Goal: Task Accomplishment & Management: Use online tool/utility

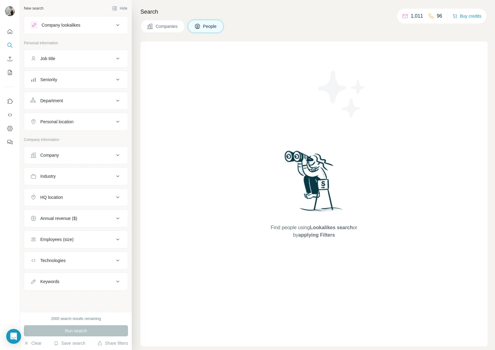
click at [59, 157] on div "Company" at bounding box center [49, 155] width 19 height 6
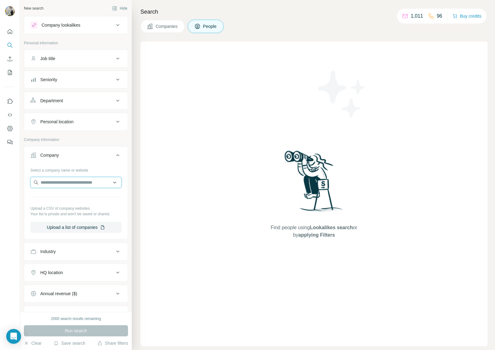
click at [58, 181] on input "text" at bounding box center [75, 182] width 91 height 11
paste input "**********"
type input "**********"
click at [67, 199] on p "Atelier Cos" at bounding box center [63, 196] width 30 height 6
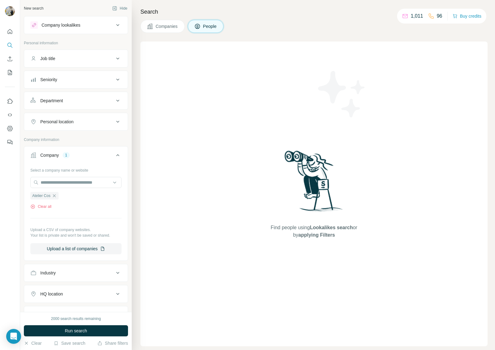
click at [76, 330] on span "Run search" at bounding box center [76, 331] width 22 height 6
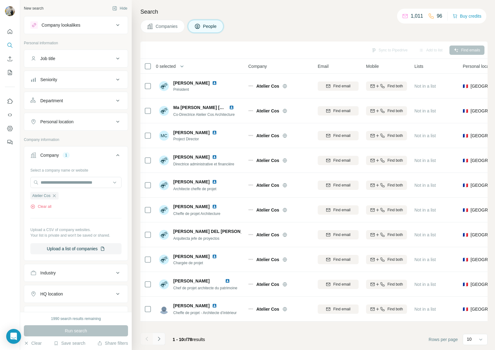
click at [163, 336] on button "Navigate to next page" at bounding box center [159, 339] width 12 height 12
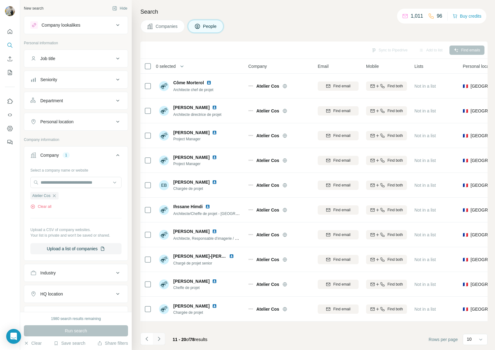
click at [162, 336] on button "Navigate to next page" at bounding box center [159, 339] width 12 height 12
click at [162, 336] on icon "Navigate to next page" at bounding box center [159, 339] width 6 height 6
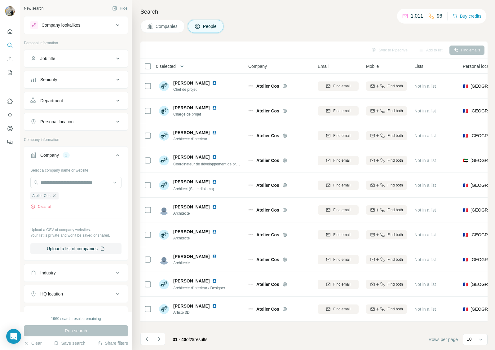
click at [162, 336] on button "Navigate to next page" at bounding box center [159, 339] width 12 height 12
click at [162, 335] on button "Navigate to next page" at bounding box center [159, 339] width 12 height 12
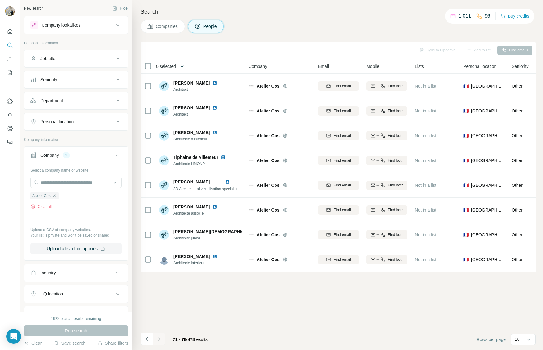
click at [181, 66] on icon "button" at bounding box center [182, 66] width 6 height 6
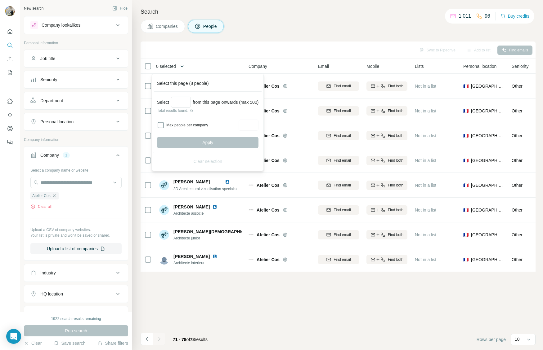
click at [181, 66] on icon "button" at bounding box center [182, 66] width 6 height 6
click at [173, 53] on div "Sync to Pipedrive Add to list Find emails" at bounding box center [338, 50] width 388 height 11
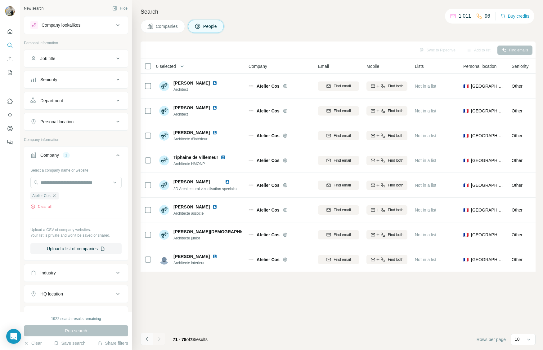
click at [147, 337] on icon "Navigate to previous page" at bounding box center [147, 339] width 6 height 6
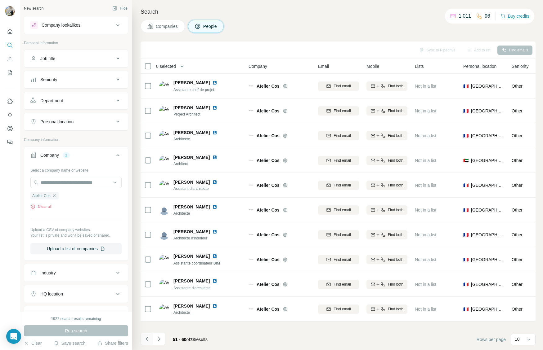
click at [147, 337] on icon "Navigate to previous page" at bounding box center [147, 339] width 6 height 6
click at [146, 337] on icon "Navigate to previous page" at bounding box center [147, 339] width 6 height 6
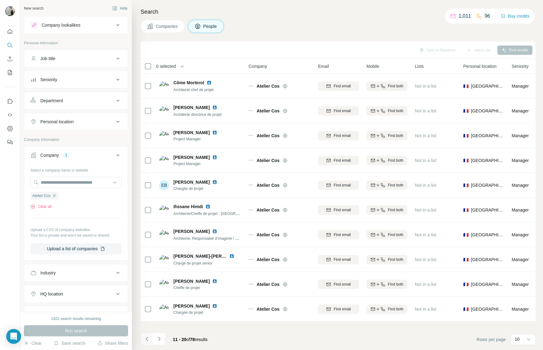
click at [146, 337] on icon "Navigate to previous page" at bounding box center [147, 339] width 6 height 6
click at [146, 337] on div at bounding box center [146, 339] width 12 height 12
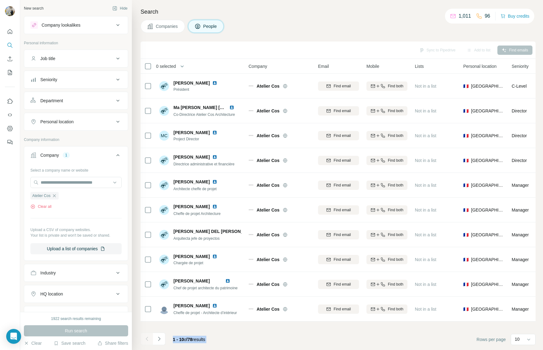
click at [146, 337] on div at bounding box center [146, 339] width 12 height 12
click at [182, 67] on button "button" at bounding box center [184, 66] width 12 height 12
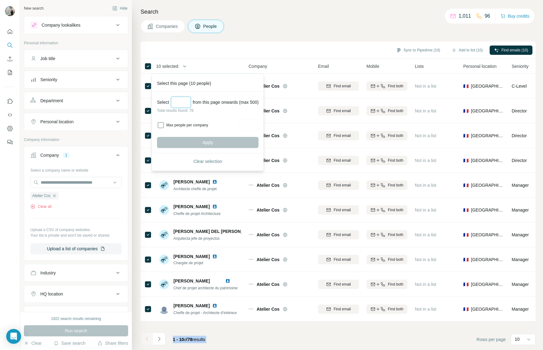
click at [184, 105] on input "Select a number (up to 500)" at bounding box center [181, 102] width 20 height 11
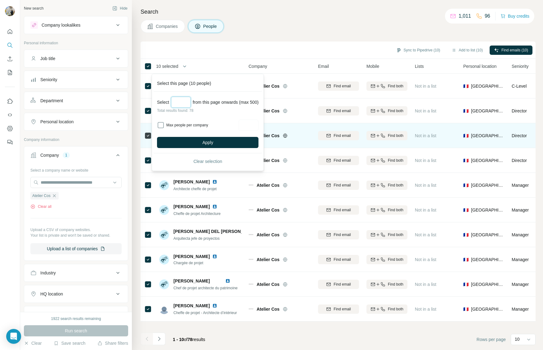
type input "**"
click at [185, 144] on button "Apply" at bounding box center [207, 142] width 101 height 11
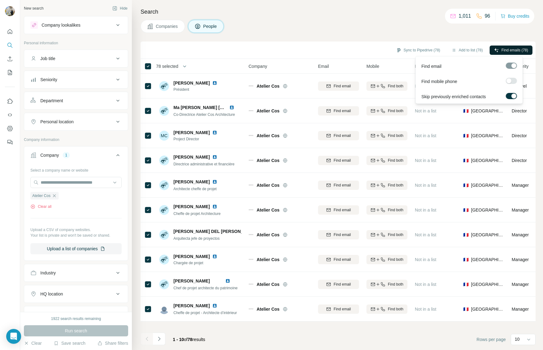
click at [495, 48] on span "Find emails (78)" at bounding box center [514, 50] width 27 height 6
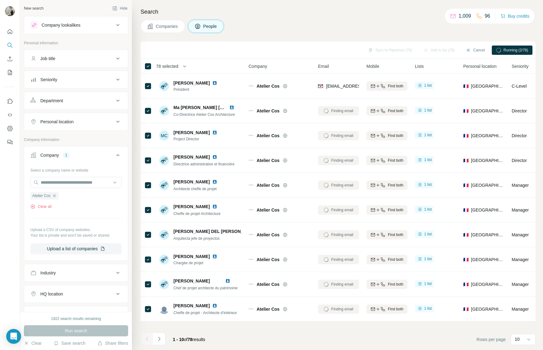
click at [85, 127] on button "Personal location" at bounding box center [76, 121] width 104 height 15
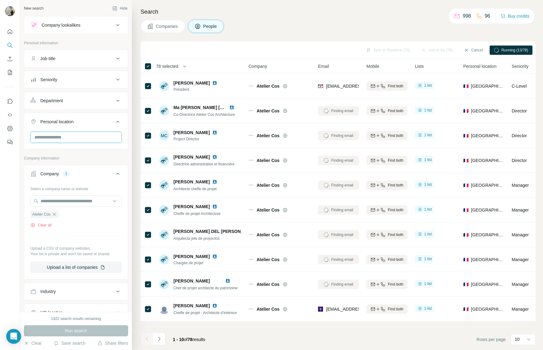
click at [78, 138] on input "text" at bounding box center [75, 137] width 91 height 11
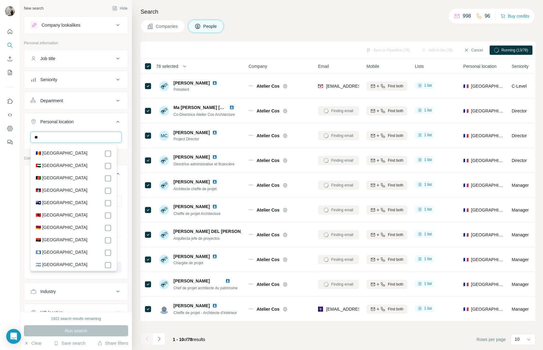
type input "***"
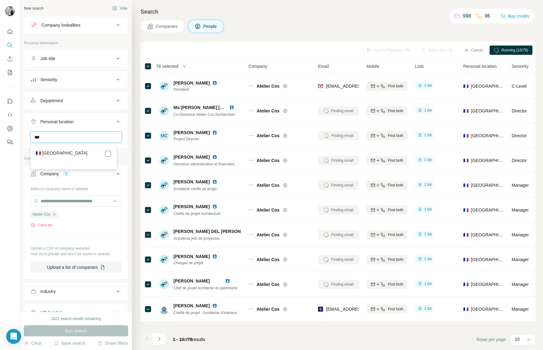
click at [99, 137] on input "***" at bounding box center [75, 137] width 91 height 11
click at [98, 137] on input "***" at bounding box center [75, 137] width 91 height 11
click at [99, 137] on input "***" at bounding box center [75, 137] width 91 height 11
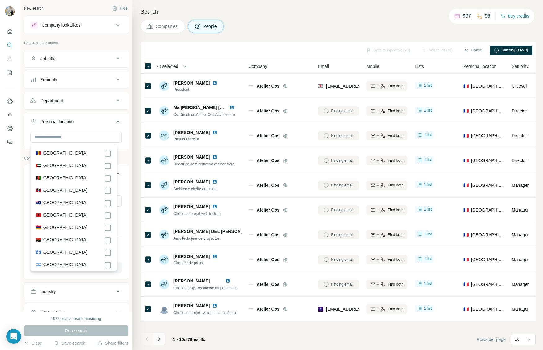
click at [159, 337] on icon "Navigate to next page" at bounding box center [159, 339] width 6 height 6
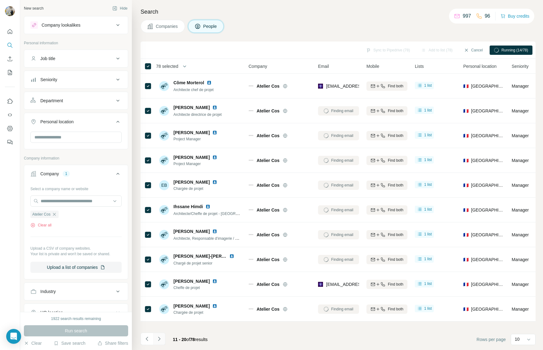
click at [159, 338] on icon "Navigate to next page" at bounding box center [159, 339] width 2 height 4
click at [159, 338] on icon "Navigate to next page" at bounding box center [159, 339] width 6 height 6
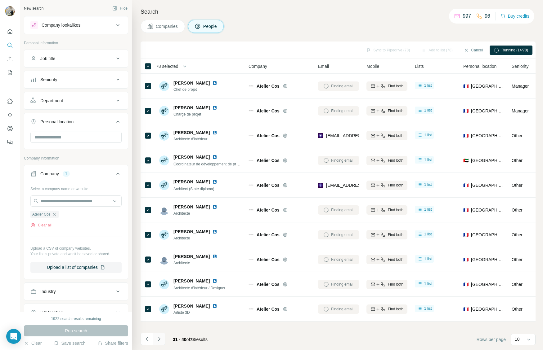
click at [159, 338] on icon "Navigate to next page" at bounding box center [159, 339] width 6 height 6
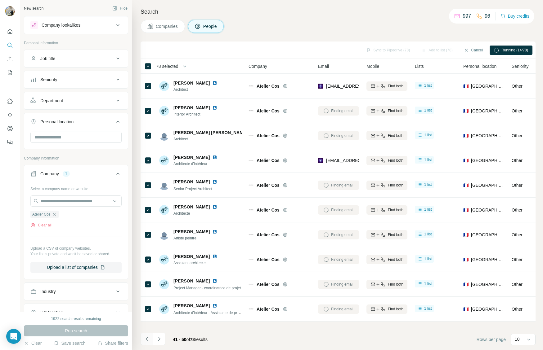
click at [151, 339] on button "Navigate to previous page" at bounding box center [146, 339] width 12 height 12
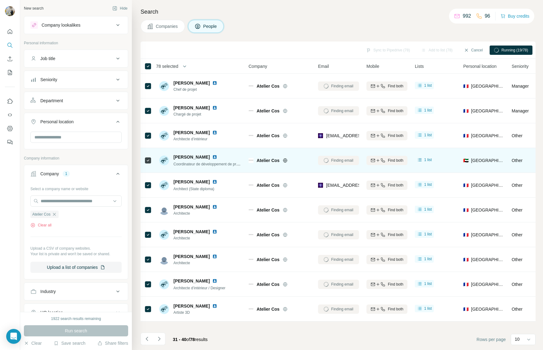
click at [212, 157] on img at bounding box center [214, 157] width 5 height 5
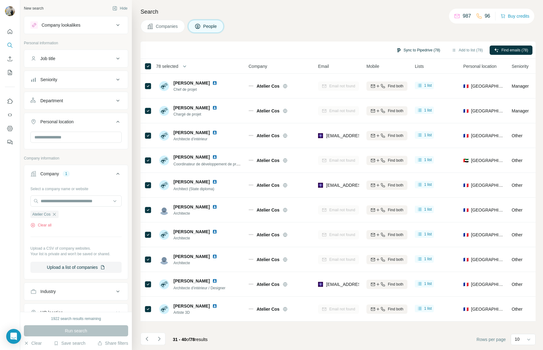
click at [409, 52] on button "Sync to Pipedrive (78)" at bounding box center [418, 50] width 53 height 9
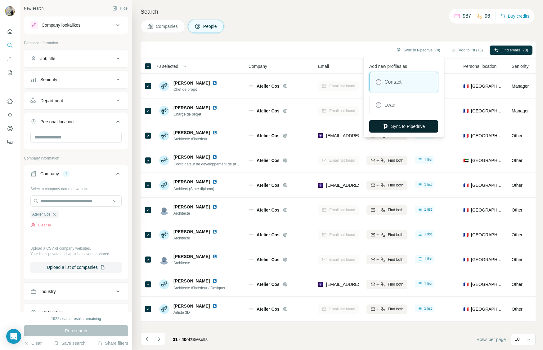
click at [388, 124] on button "Sync to Pipedrive" at bounding box center [403, 126] width 69 height 12
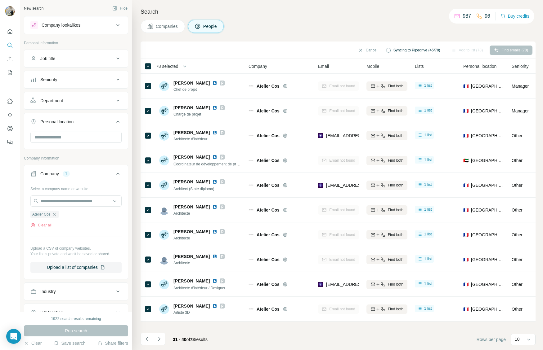
click at [463, 18] on p "987" at bounding box center [466, 15] width 8 height 7
click at [364, 16] on h4 "Search" at bounding box center [337, 11] width 395 height 9
click at [159, 341] on icon "Navigate to next page" at bounding box center [159, 339] width 6 height 6
